Goal: Task Accomplishment & Management: Use online tool/utility

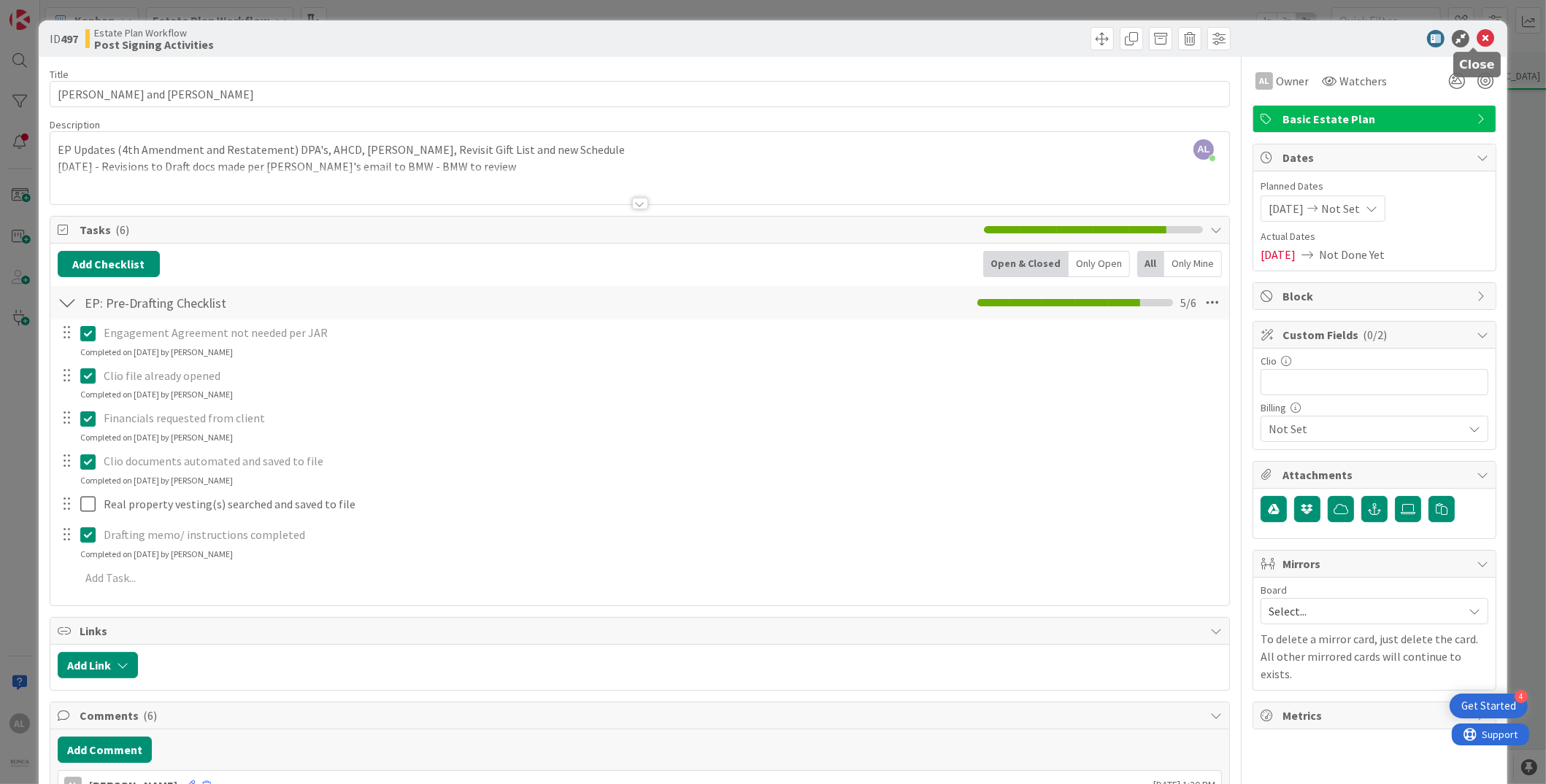
click at [1477, 37] on icon at bounding box center [1486, 39] width 18 height 18
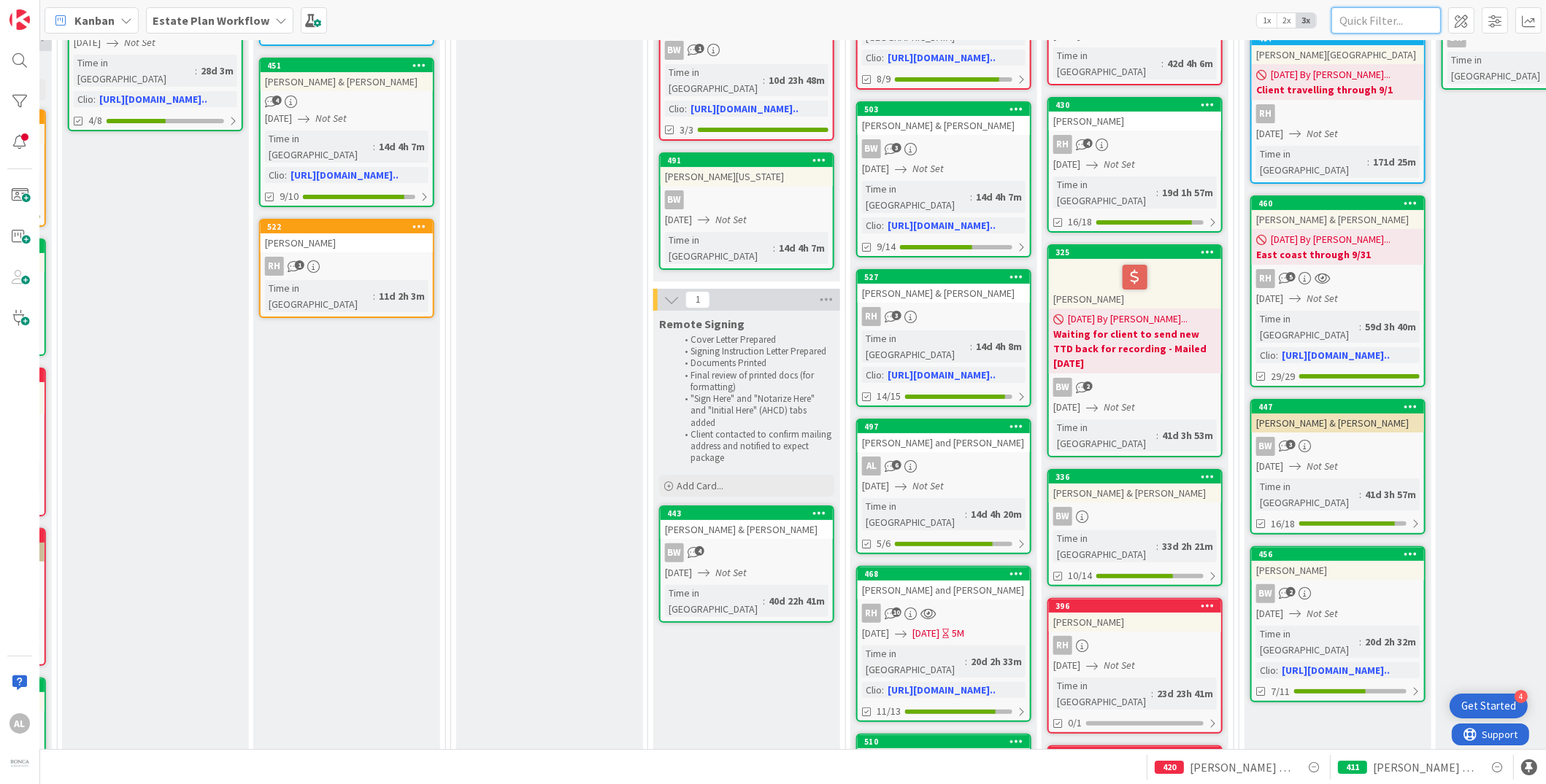
click at [1378, 19] on input "text" at bounding box center [1386, 20] width 109 height 26
type input "[PERSON_NAME]"
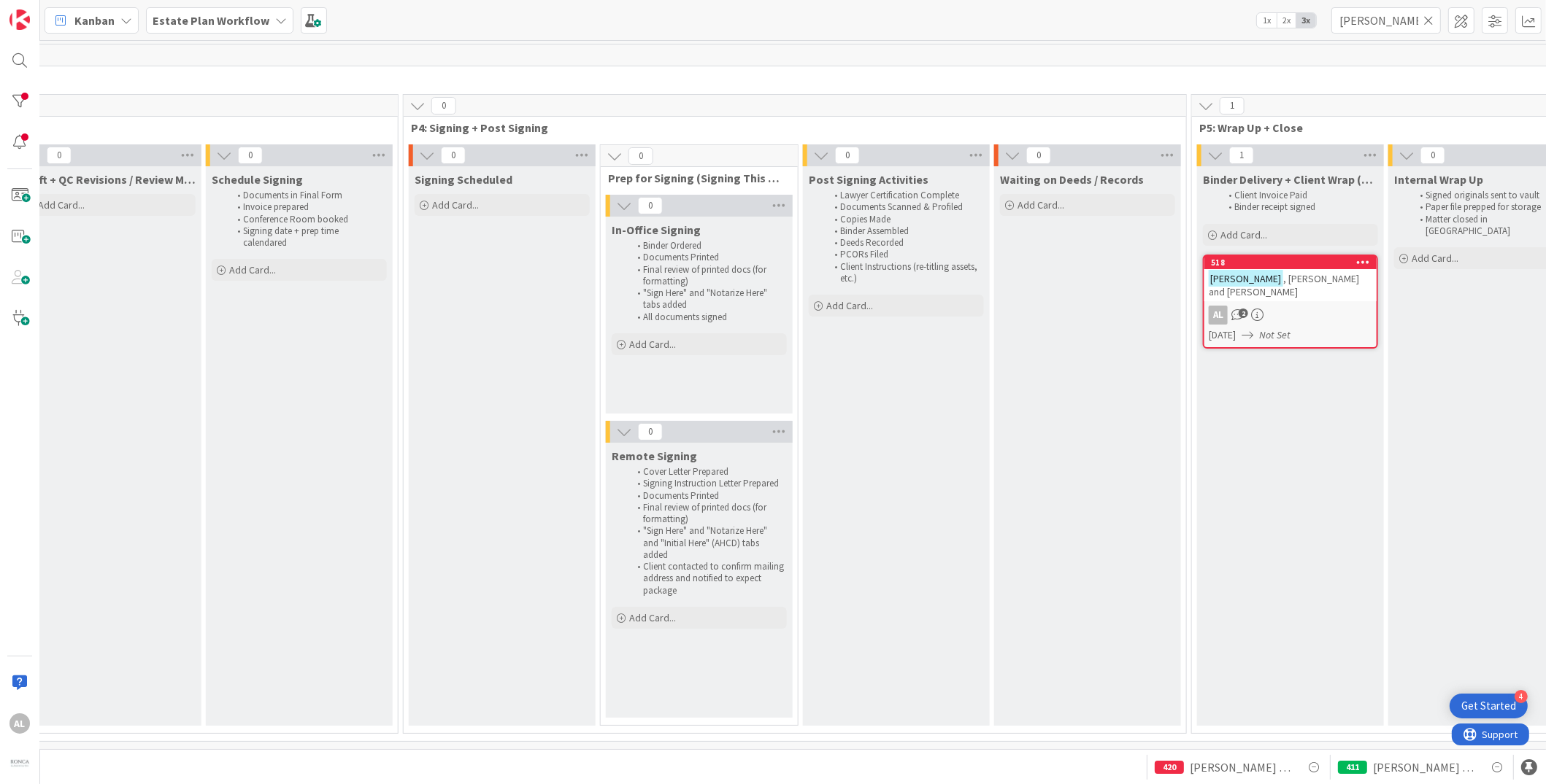
scroll to position [11, 1623]
click at [1332, 306] on div "AL 2" at bounding box center [1286, 315] width 172 height 19
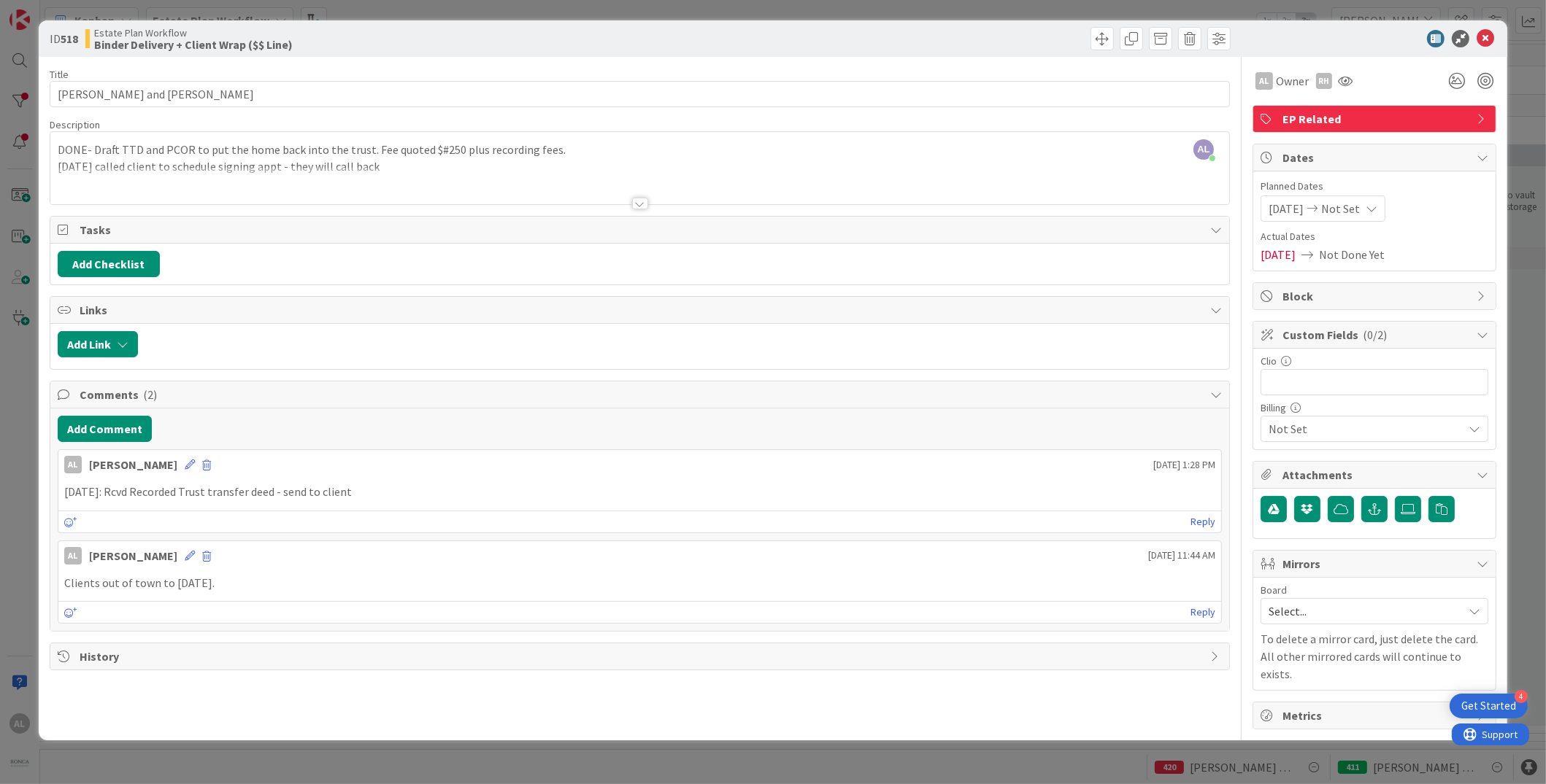
click at [57, 170] on div at bounding box center [640, 185] width 1179 height 37
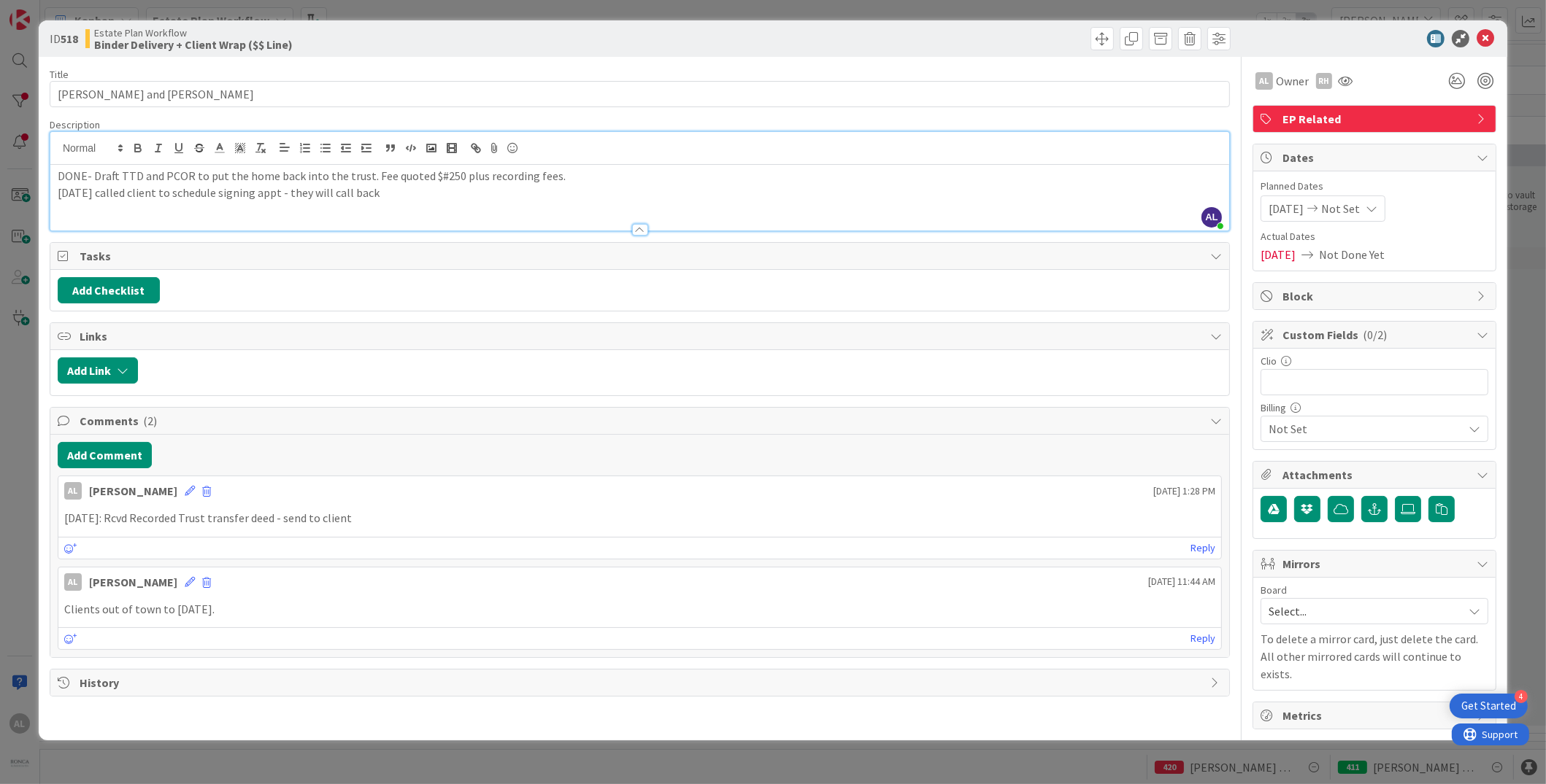
drag, startPoint x: 56, startPoint y: 195, endPoint x: 416, endPoint y: 193, distance: 360.0
click at [409, 193] on div "DONE- Draft TTD and PCOR to put the home back into the trust. Fee quoted $#250 …" at bounding box center [640, 197] width 1179 height 65
click at [92, 172] on p "DONE- Draft TTD and PCOR to put the home back into the trust. Fee quoted $#250 …" at bounding box center [639, 176] width 1164 height 17
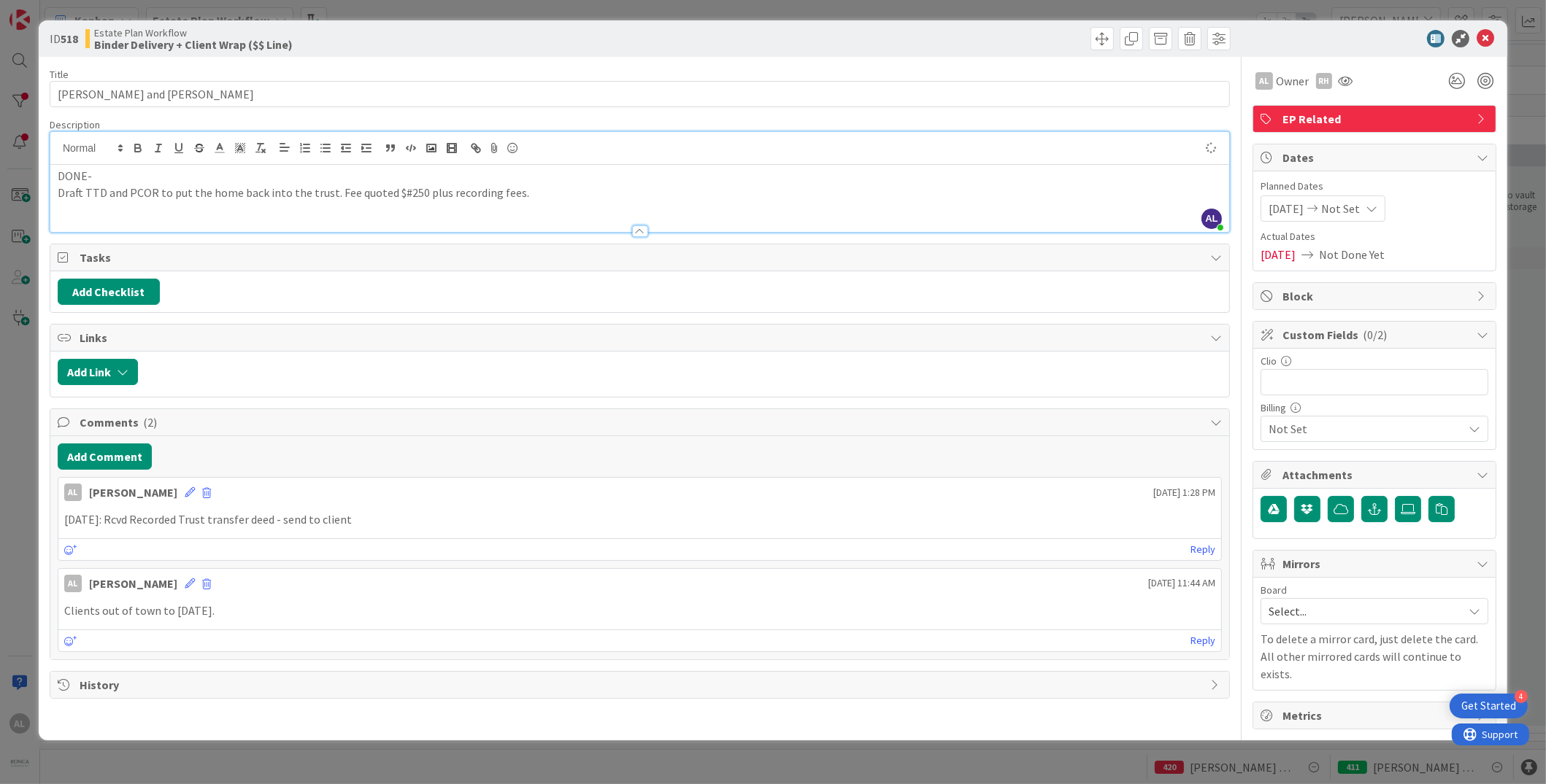
click at [128, 176] on p "DONE-" at bounding box center [639, 176] width 1164 height 17
click at [1487, 42] on icon at bounding box center [1486, 39] width 18 height 18
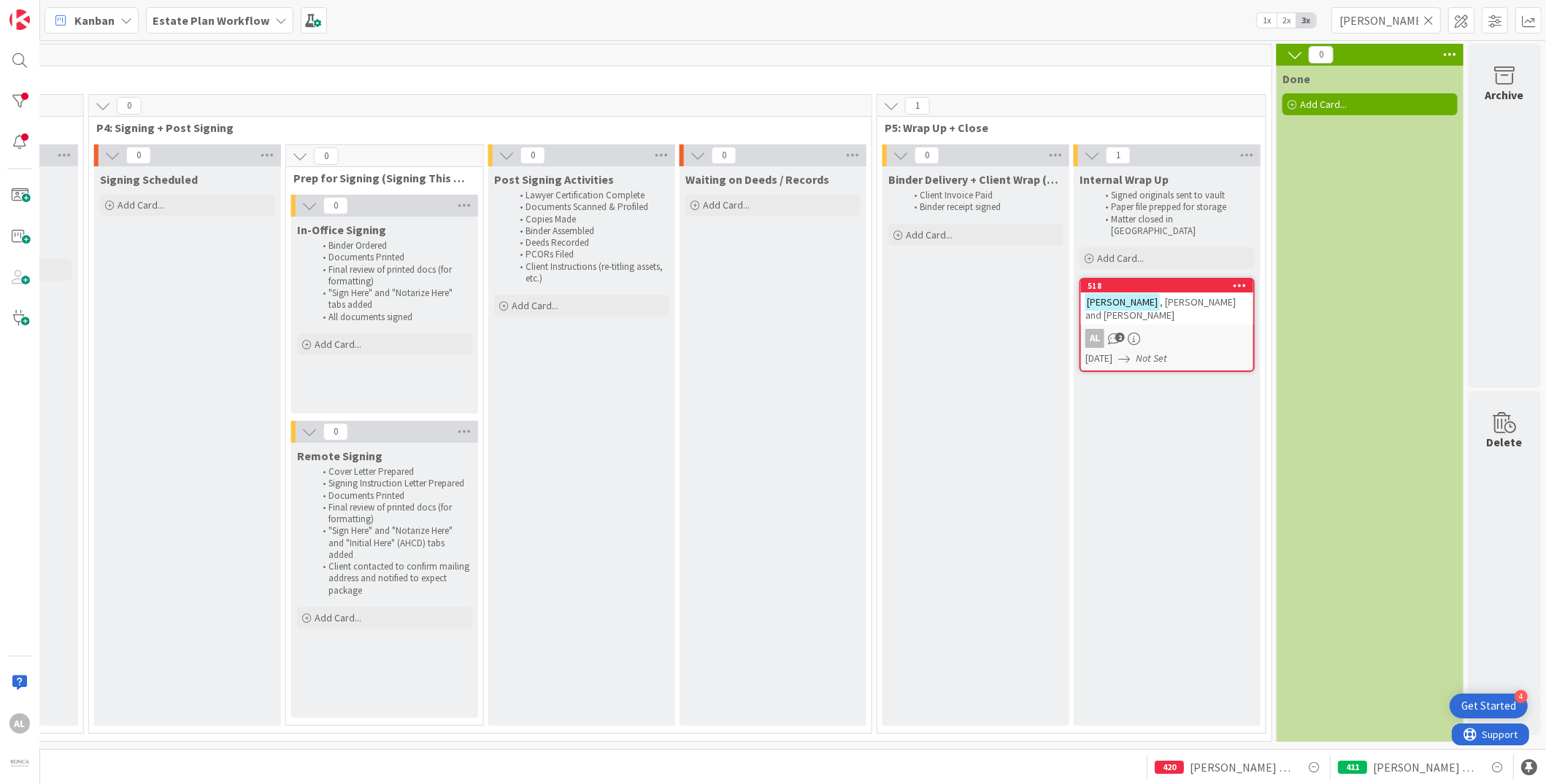
scroll to position [0, 1944]
click at [1140, 424] on div "Internal Wrap Up Signed originals sent to vault Paper file prepped for storage …" at bounding box center [1167, 446] width 187 height 560
click at [1427, 23] on icon at bounding box center [1428, 20] width 10 height 13
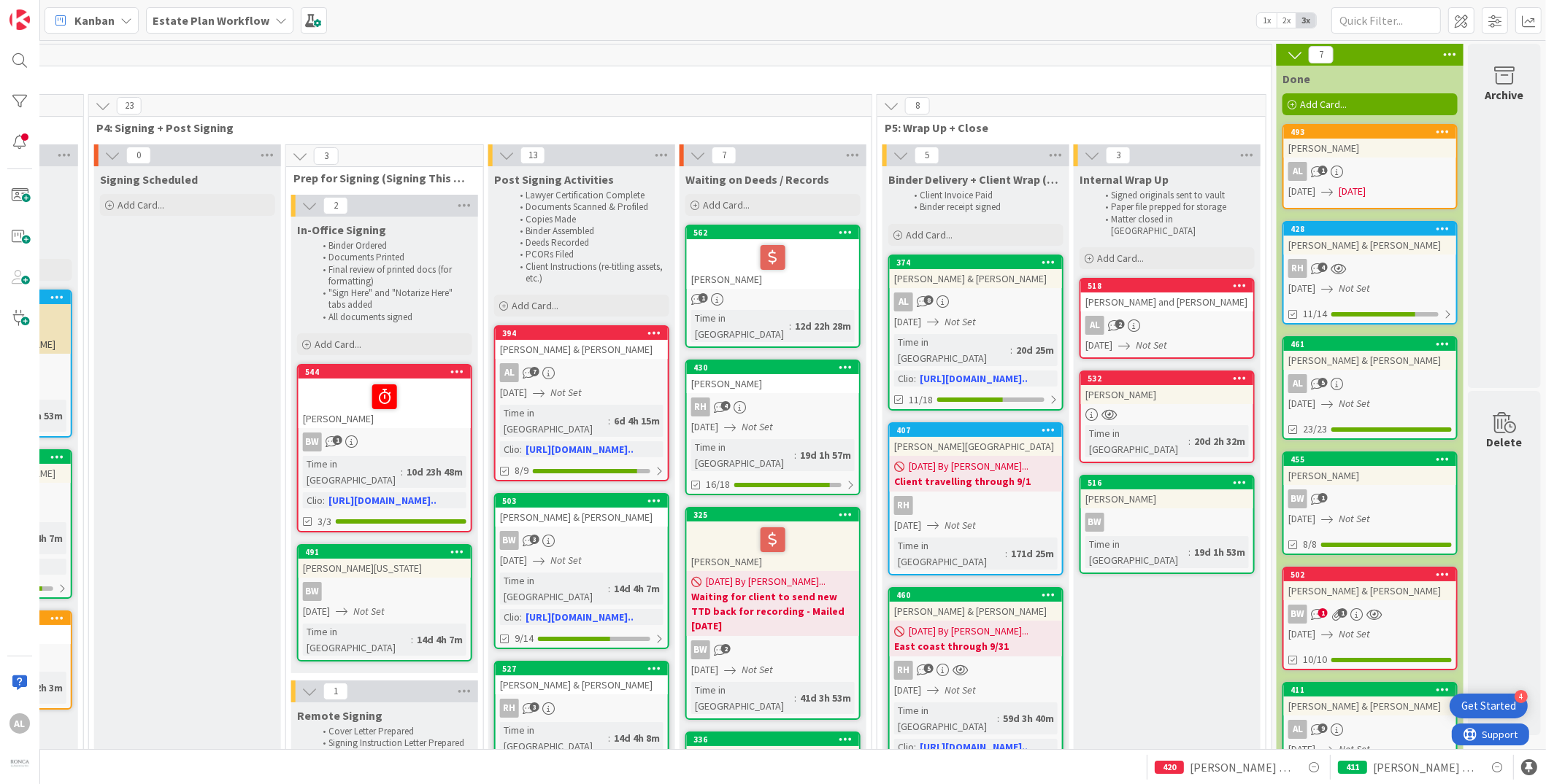
click at [1287, 53] on icon at bounding box center [1295, 55] width 16 height 16
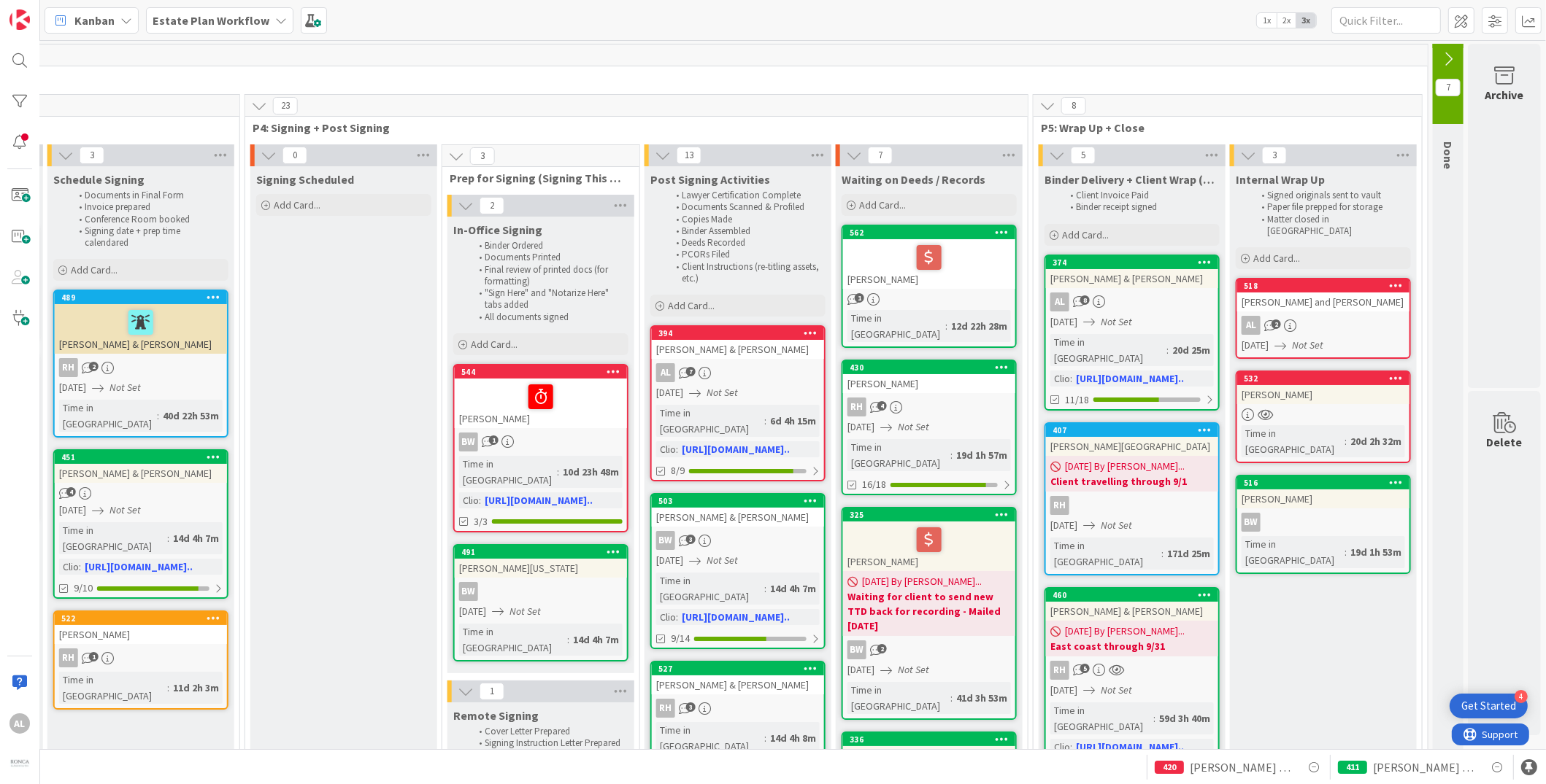
click at [1440, 54] on icon at bounding box center [1448, 59] width 16 height 16
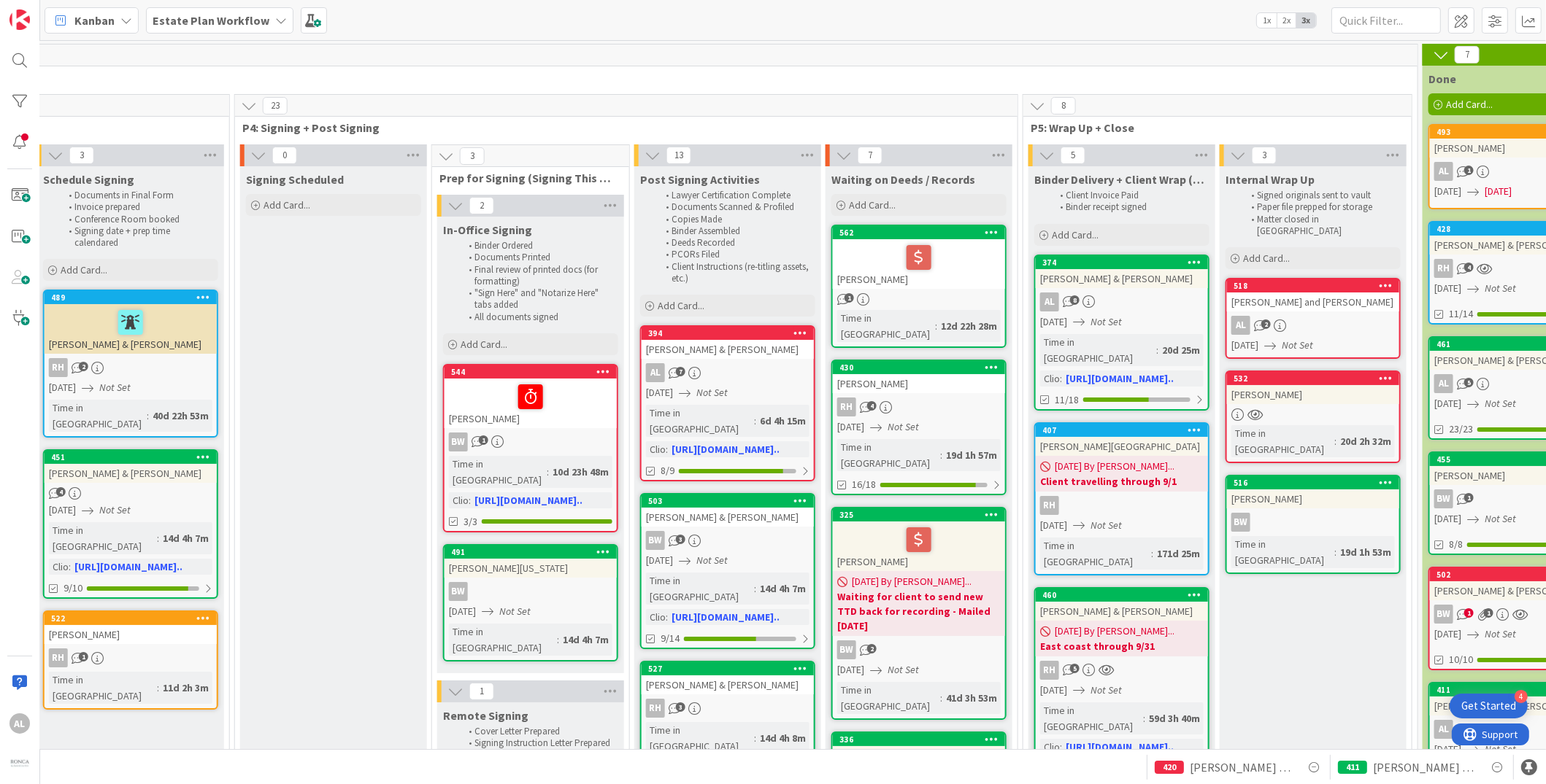
scroll to position [0, 1944]
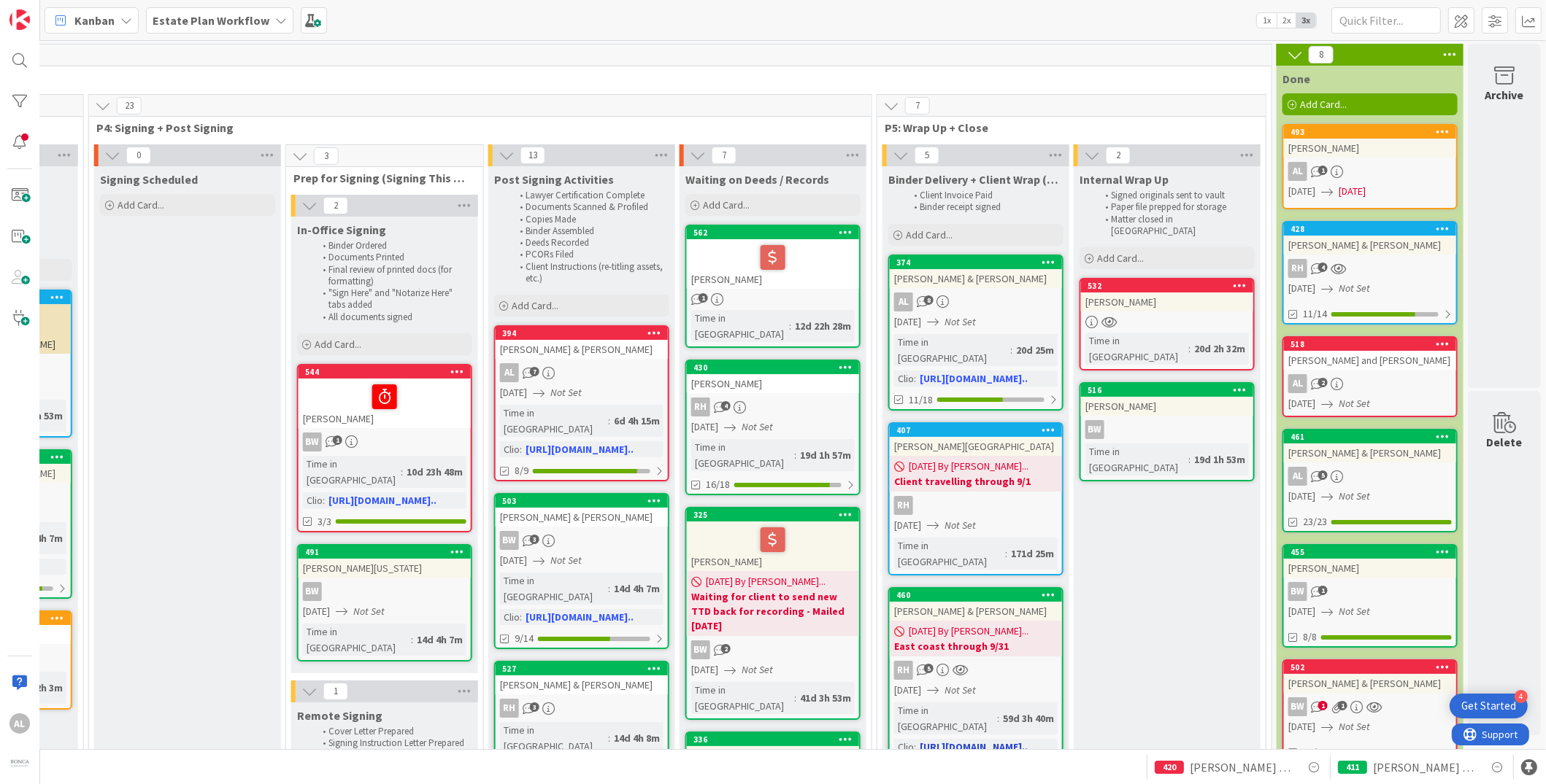
click at [1004, 640] on b "East coast through 9/31" at bounding box center [976, 647] width 163 height 14
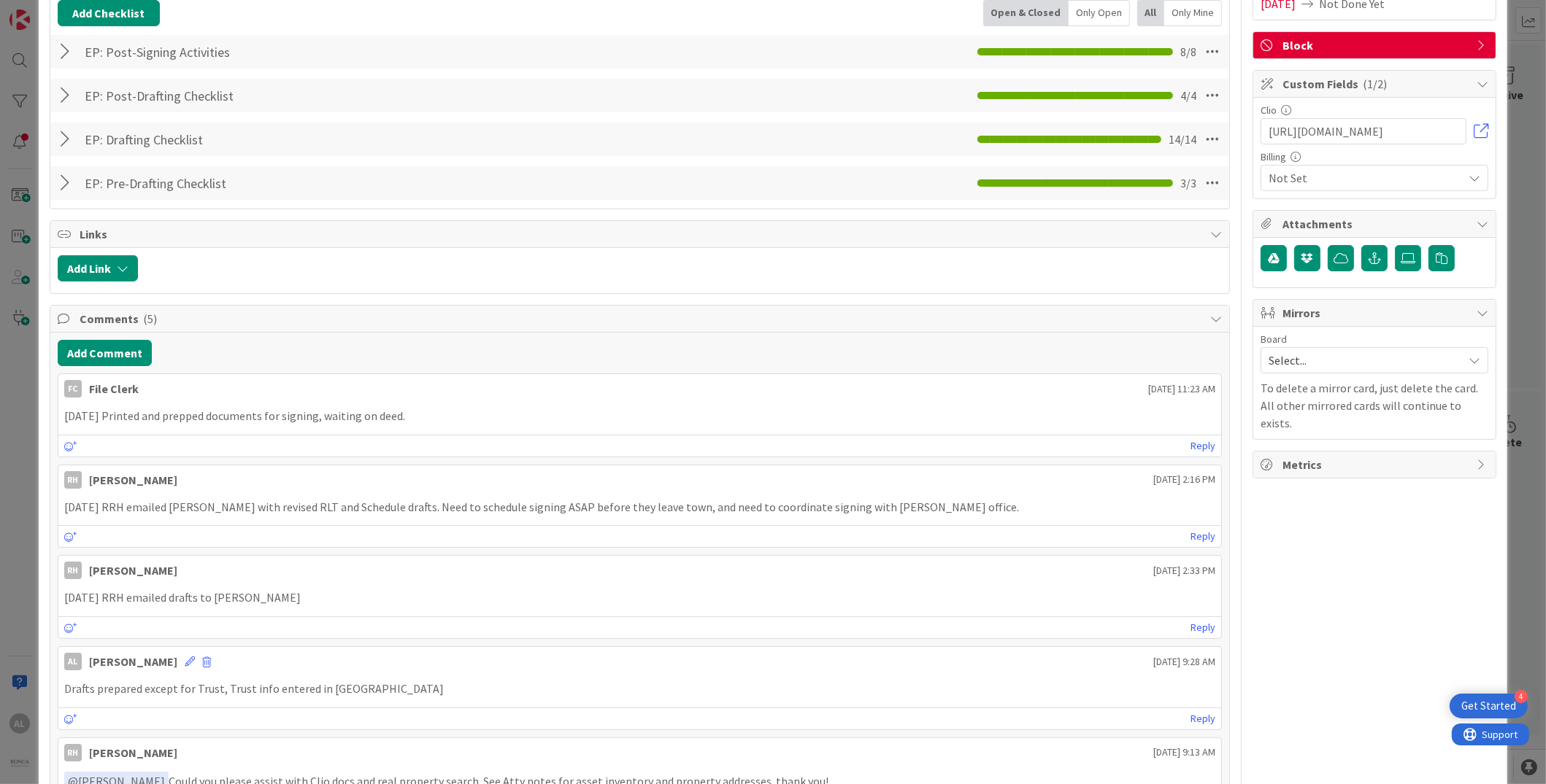
scroll to position [366, 0]
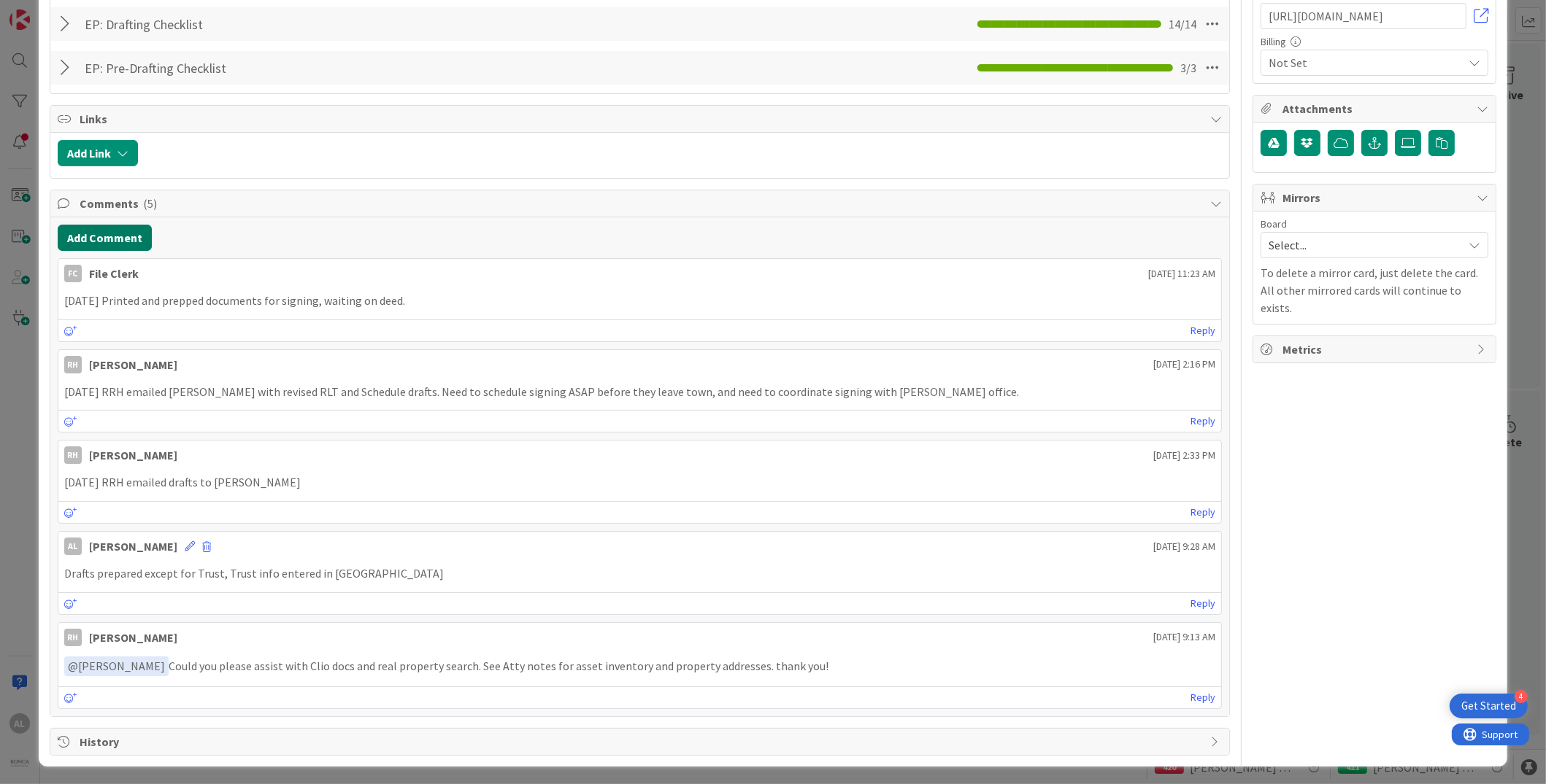
click at [132, 235] on button "Add Comment" at bounding box center [104, 238] width 94 height 26
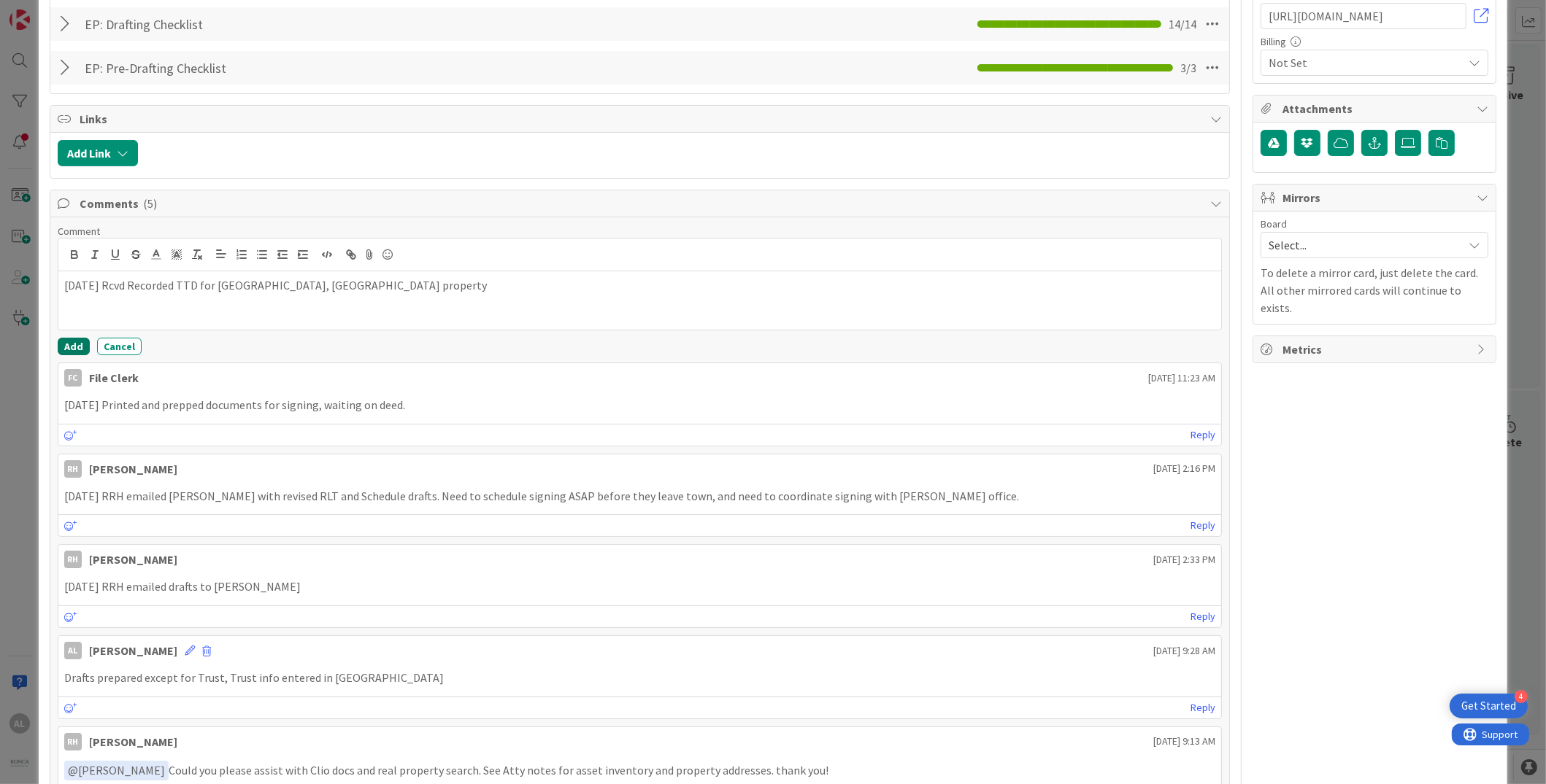
click at [73, 350] on button "Add" at bounding box center [74, 347] width 32 height 18
